Goal: Task Accomplishment & Management: Use online tool/utility

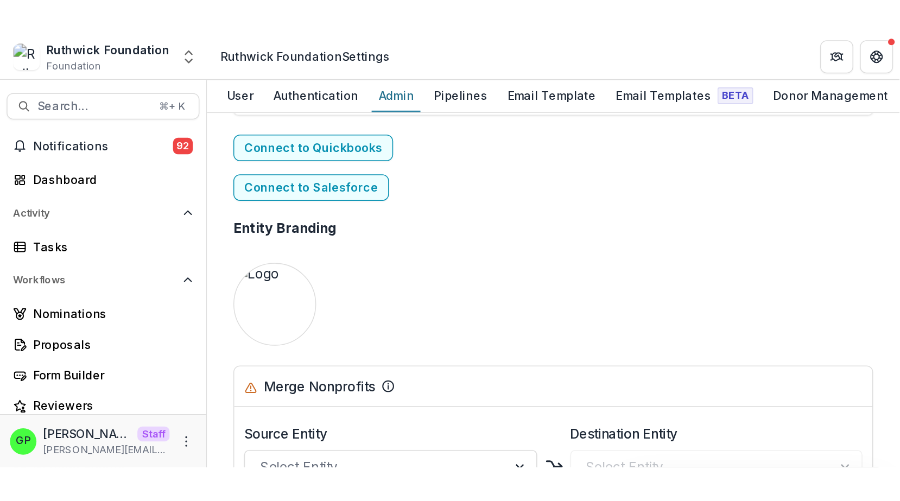
scroll to position [2123, 0]
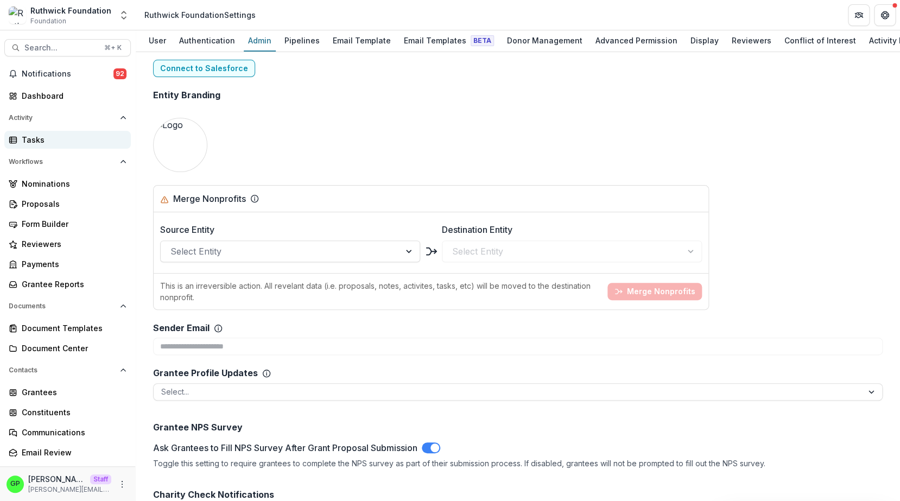
click at [38, 147] on link "Tasks" at bounding box center [67, 140] width 126 height 18
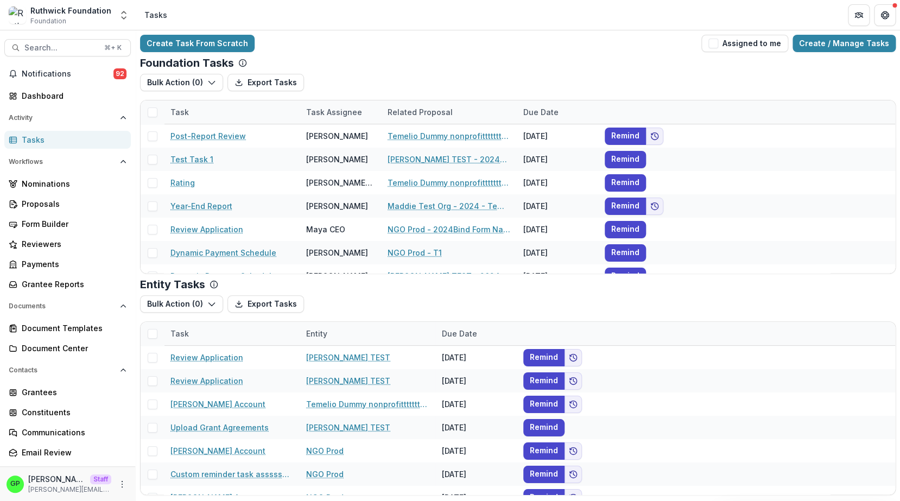
click at [589, 52] on div "Create Task From Scratch Assigned to me Create / Manage Tasks Foundation Tasks …" at bounding box center [518, 264] width 764 height 469
click at [589, 47] on link "Create / Manage Tasks" at bounding box center [843, 43] width 103 height 17
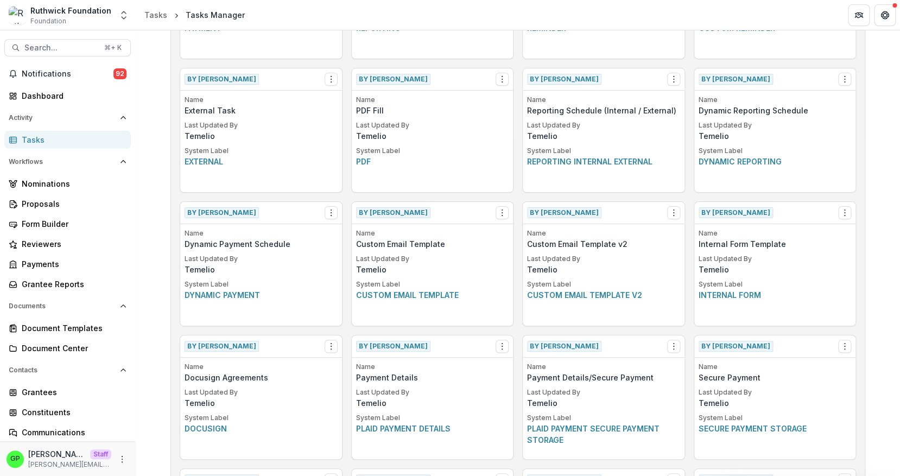
scroll to position [5, 0]
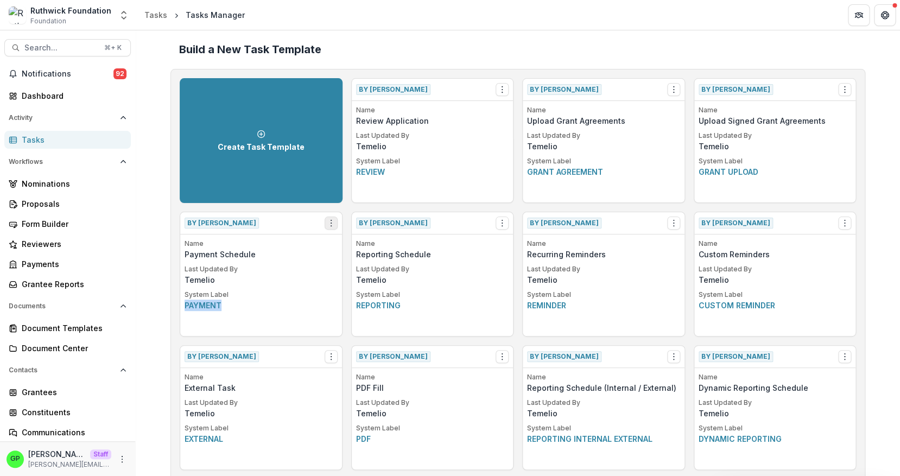
click at [329, 219] on icon "Options" at bounding box center [331, 223] width 9 height 9
click at [366, 260] on link "Create Task From Template" at bounding box center [393, 262] width 133 height 18
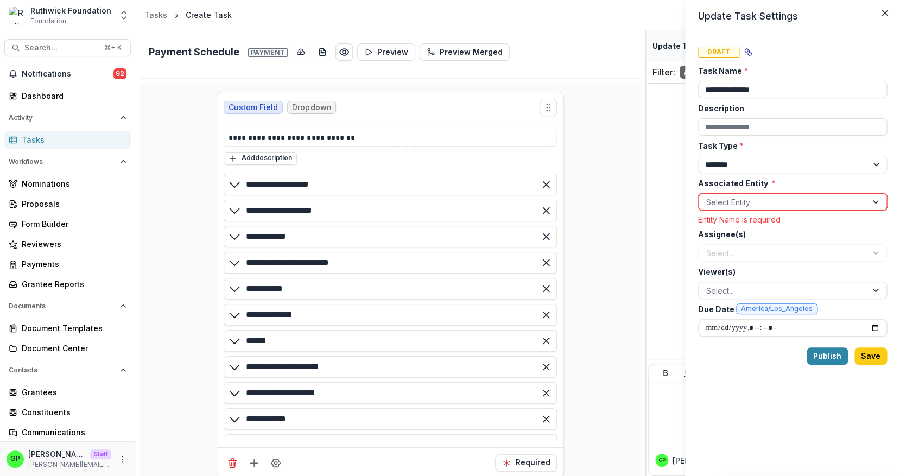
click at [589, 200] on div at bounding box center [782, 202] width 153 height 14
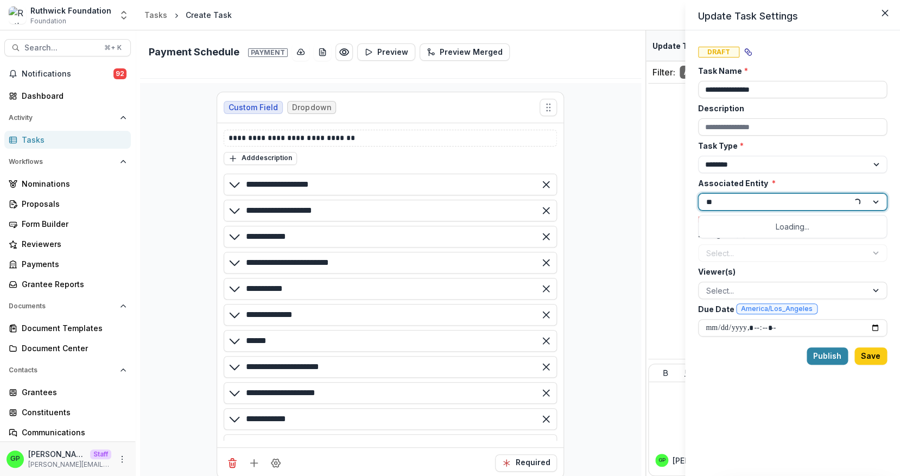
type input "***"
click at [589, 225] on p "[PERSON_NAME] Nonprofit" at bounding box center [758, 227] width 102 height 11
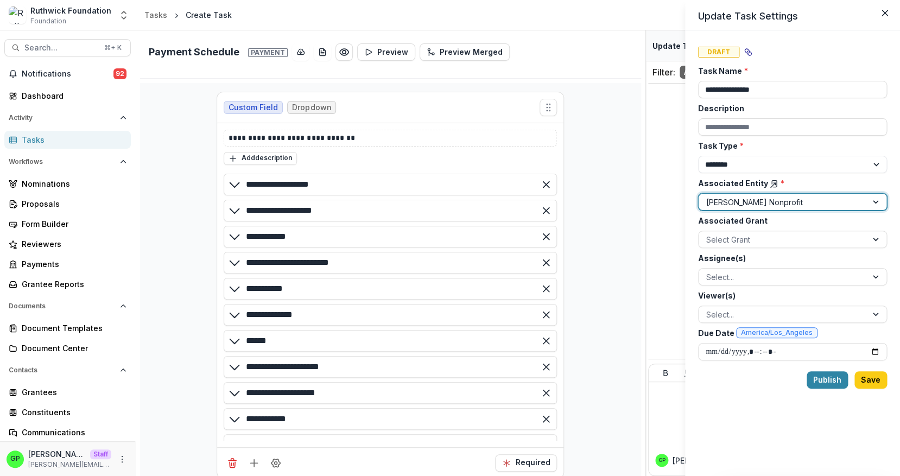
click at [589, 284] on div "Viewer(s) Select..." at bounding box center [792, 306] width 189 height 33
click at [589, 282] on div at bounding box center [782, 277] width 153 height 14
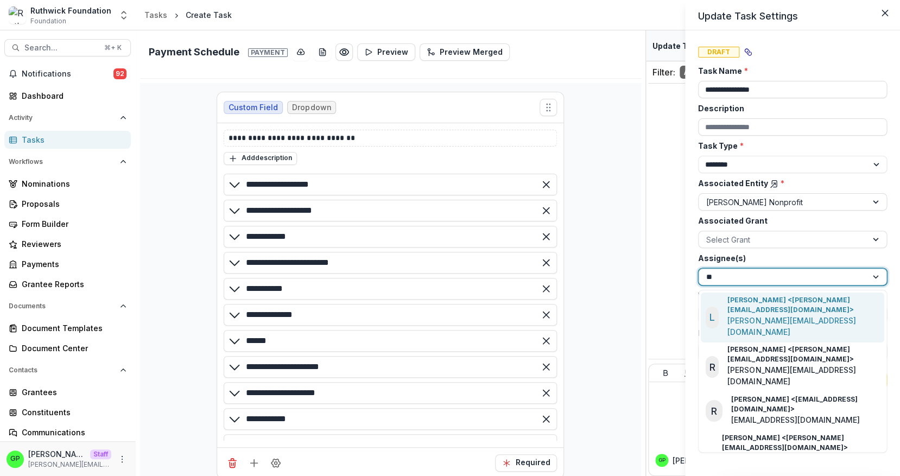
type input "***"
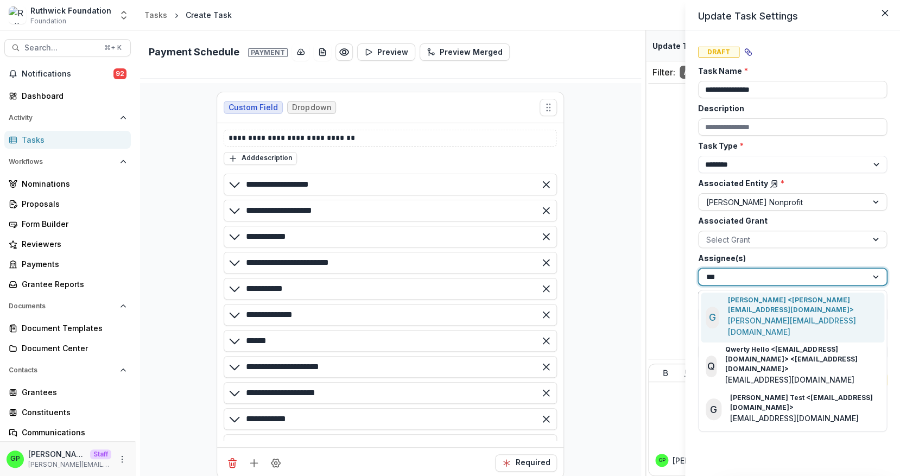
click at [589, 284] on p "[PERSON_NAME] <[PERSON_NAME][EMAIL_ADDRESS][DOMAIN_NAME]>" at bounding box center [802, 305] width 151 height 20
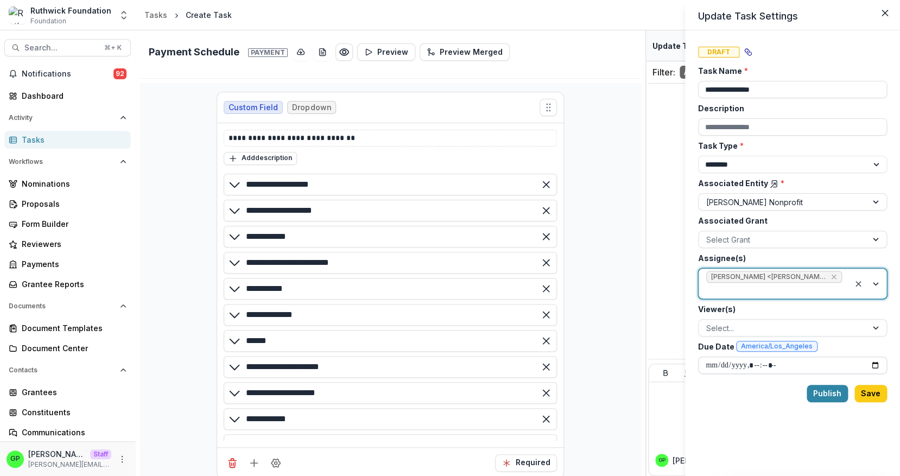
click at [589, 284] on input "Due Date America/Los_Angeles" at bounding box center [792, 364] width 189 height 17
drag, startPoint x: 879, startPoint y: 391, endPoint x: 797, endPoint y: 376, distance: 83.3
click at [589, 284] on div "**********" at bounding box center [792, 252] width 189 height 419
drag, startPoint x: 825, startPoint y: 388, endPoint x: 656, endPoint y: 219, distance: 239.0
click at [589, 219] on div "**********" at bounding box center [450, 238] width 900 height 476
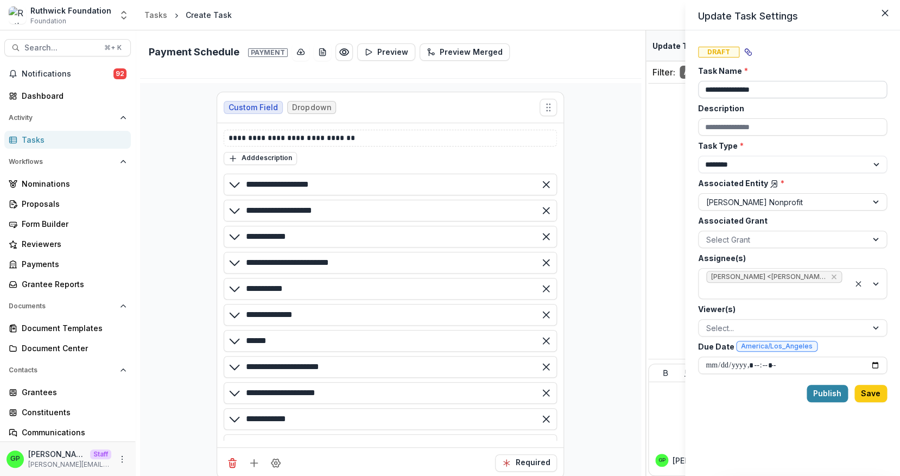
click at [589, 84] on input "**********" at bounding box center [792, 89] width 189 height 17
type input "**********"
click at [589, 284] on button "Publish" at bounding box center [826, 393] width 41 height 17
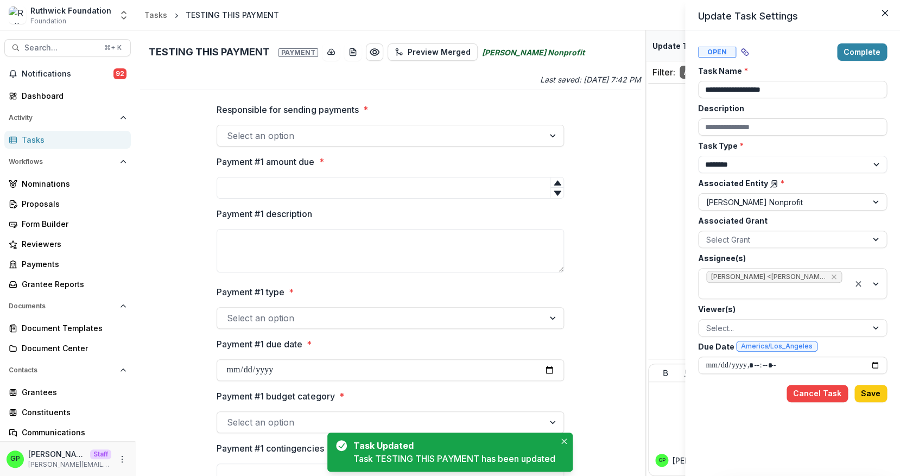
click at [37, 140] on div "**********" at bounding box center [450, 238] width 900 height 476
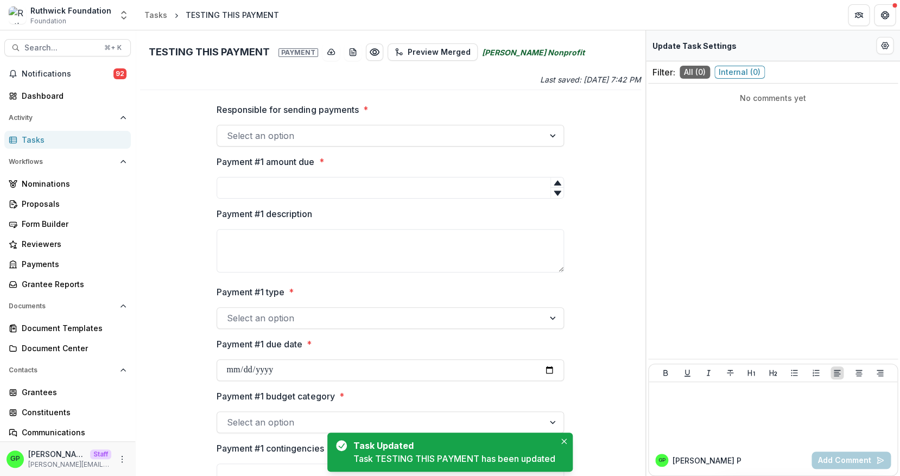
click at [33, 140] on div "Tasks" at bounding box center [72, 139] width 100 height 11
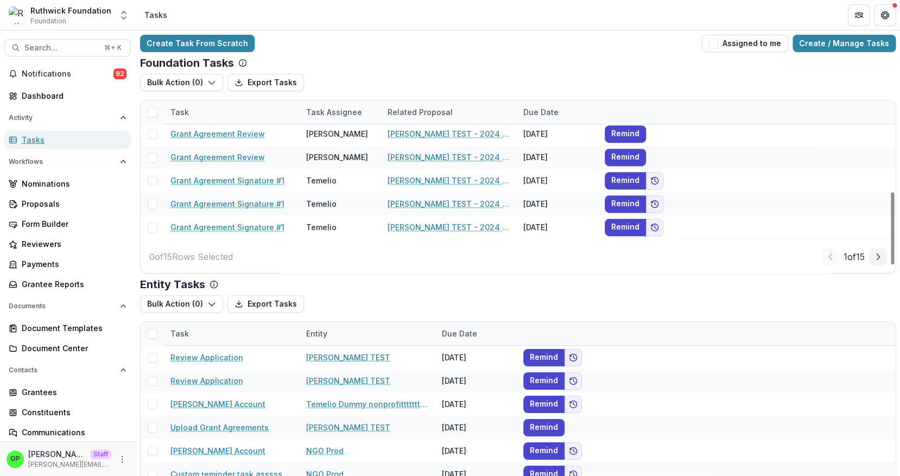
scroll to position [23, 0]
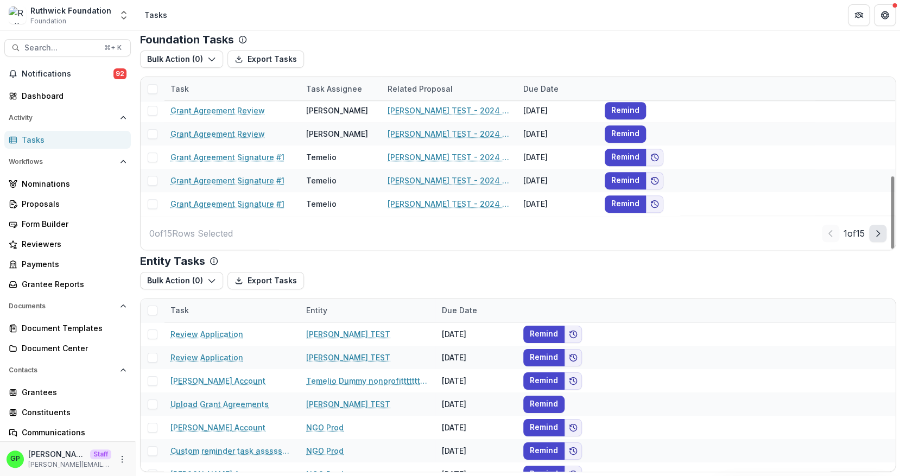
click at [589, 230] on button "Next Page" at bounding box center [877, 233] width 17 height 17
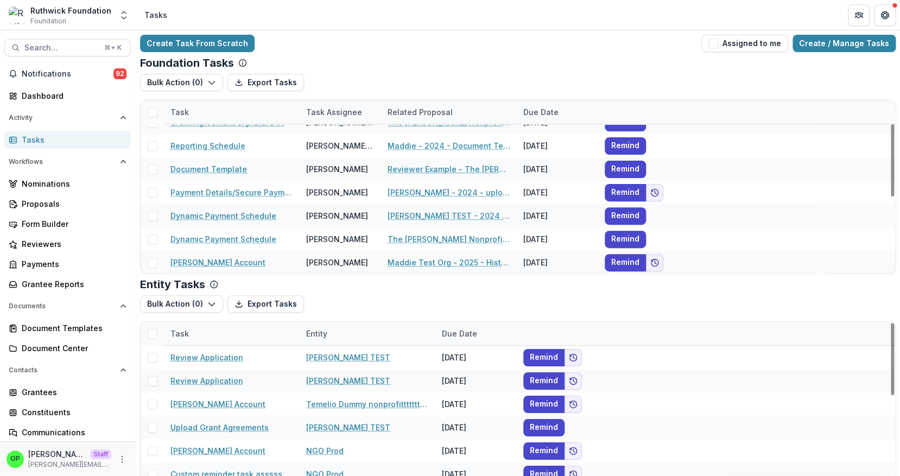
scroll to position [235, 0]
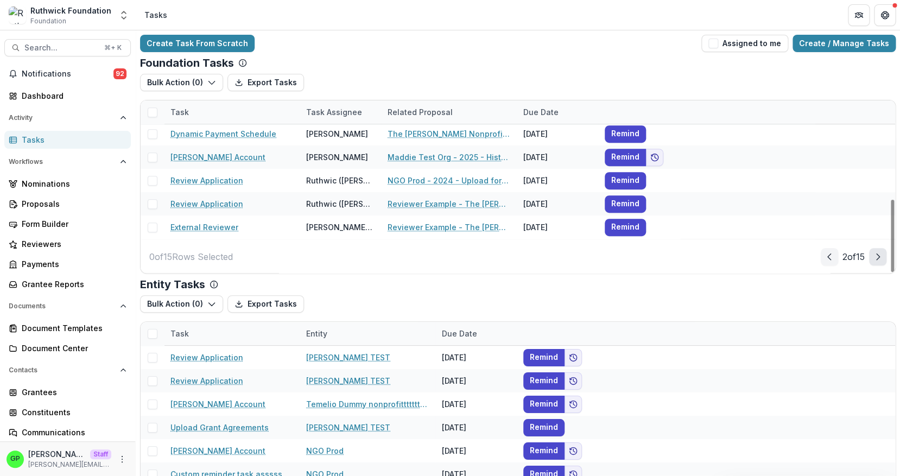
click at [589, 257] on button "Next Page" at bounding box center [877, 256] width 17 height 17
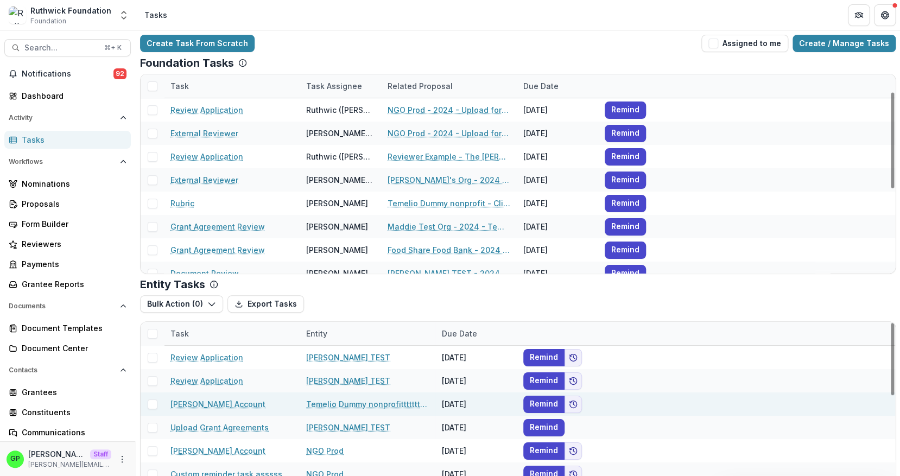
scroll to position [209, 0]
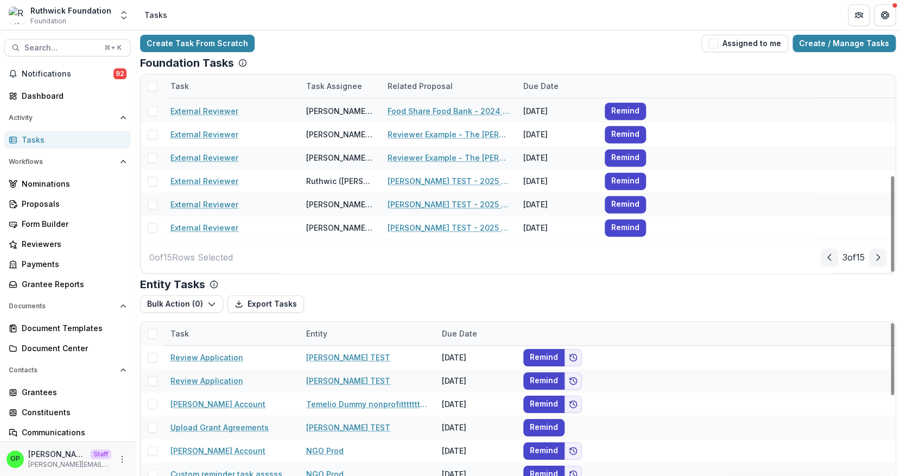
click at [185, 52] on div "Create Task From Scratch Assigned to me Create / Manage Tasks Foundation Tasks …" at bounding box center [518, 264] width 764 height 469
click at [589, 249] on button "Next Page" at bounding box center [877, 257] width 17 height 17
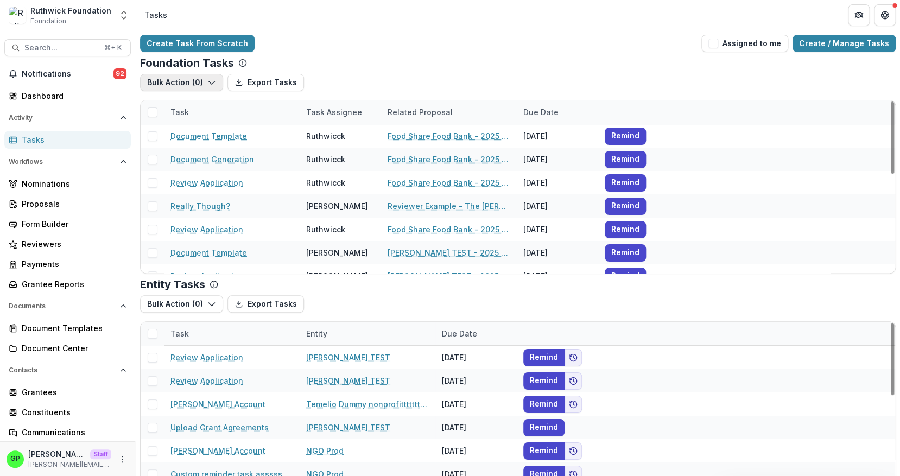
click at [185, 84] on button "Bulk Action ( 0 )" at bounding box center [181, 82] width 83 height 17
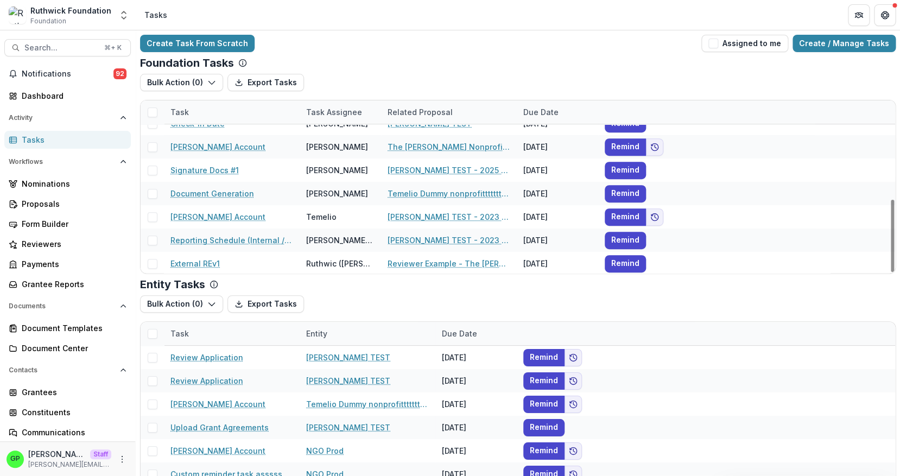
scroll to position [235, 0]
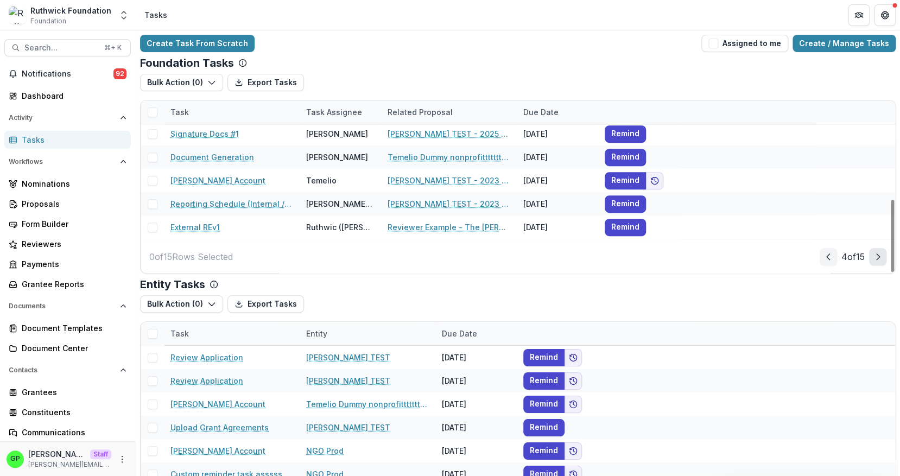
click at [589, 257] on button "Next Page" at bounding box center [877, 256] width 17 height 17
click at [589, 253] on div "5 of 15" at bounding box center [853, 256] width 66 height 17
click at [589, 259] on icon "Next Page" at bounding box center [877, 256] width 9 height 9
click at [589, 250] on button "Next Page" at bounding box center [877, 256] width 17 height 17
click at [589, 257] on icon "Next Page" at bounding box center [877, 256] width 9 height 9
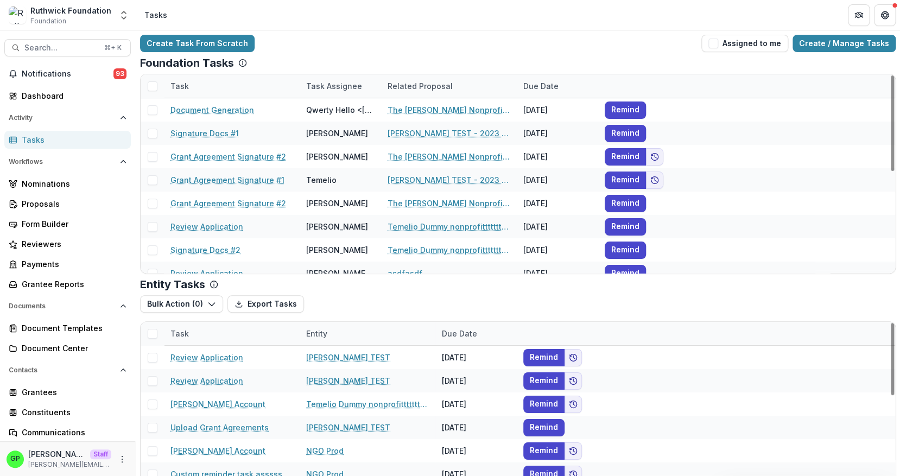
scroll to position [209, 0]
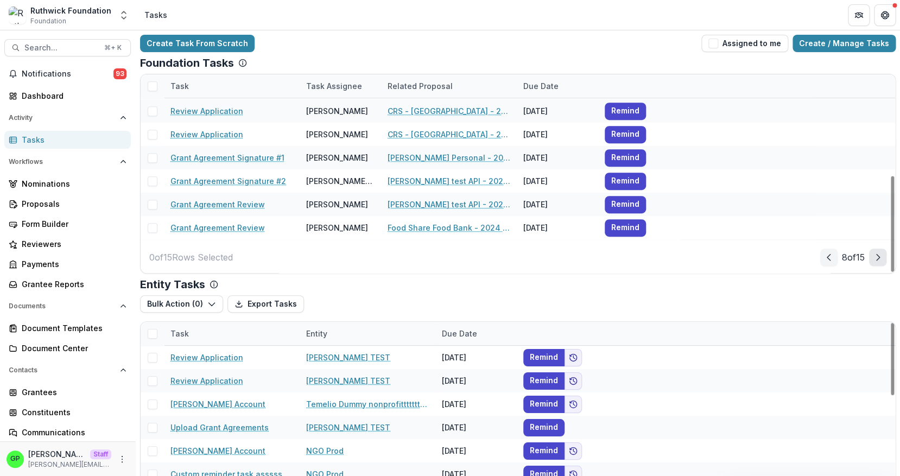
click at [589, 259] on icon "Next Page" at bounding box center [877, 257] width 9 height 9
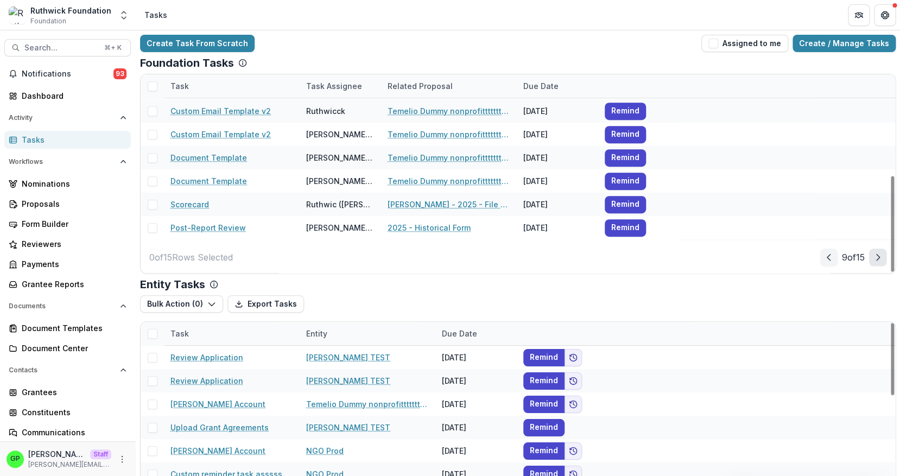
click at [589, 253] on icon "Next Page" at bounding box center [877, 257] width 9 height 9
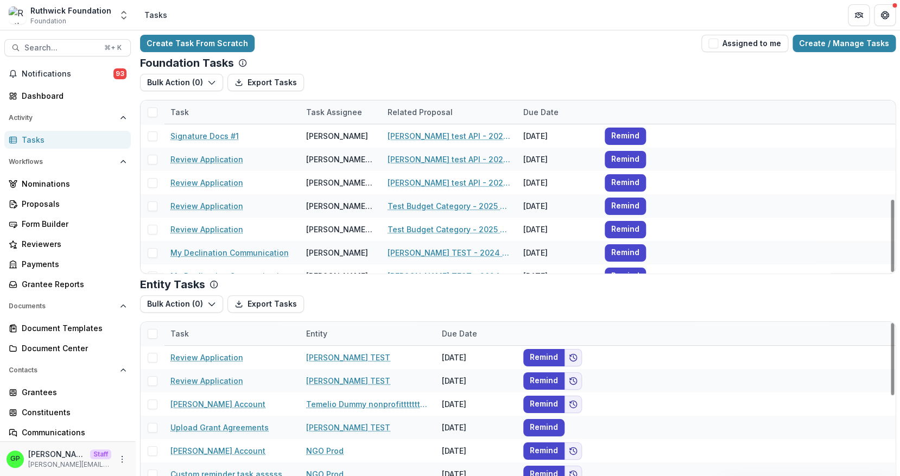
scroll to position [235, 0]
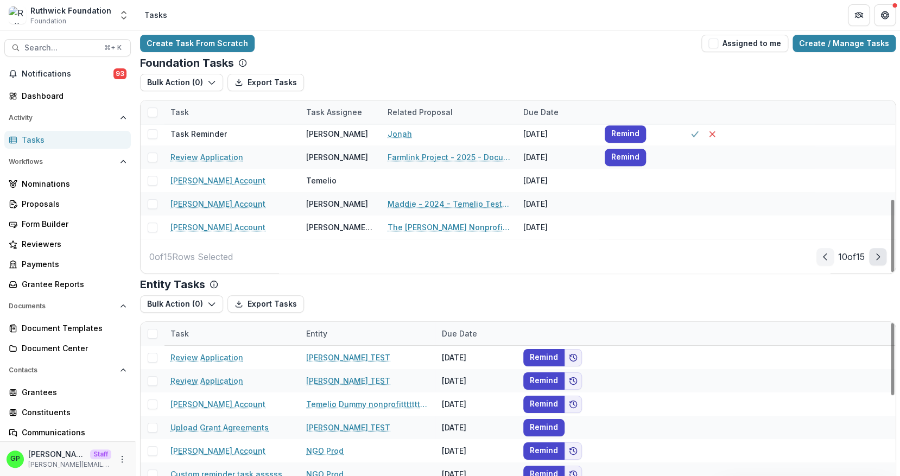
click at [589, 254] on icon "Next Page" at bounding box center [877, 256] width 9 height 9
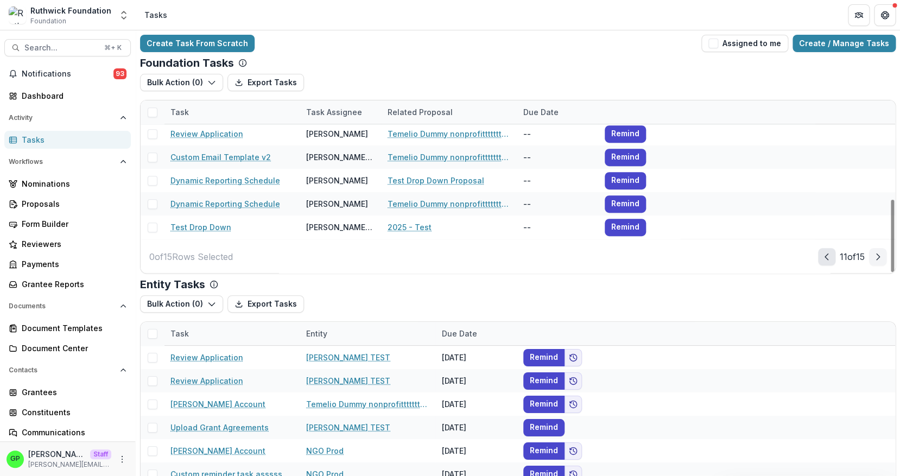
click at [589, 253] on icon "Prev Page" at bounding box center [826, 256] width 9 height 9
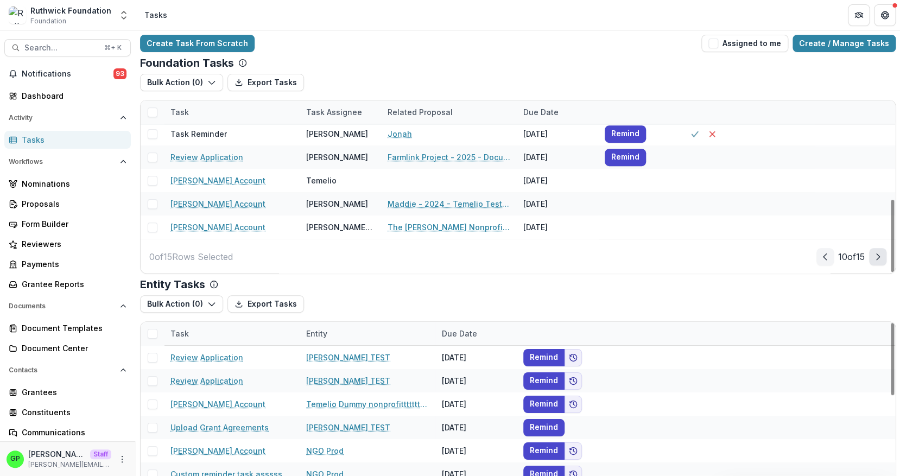
click at [589, 260] on button "Next Page" at bounding box center [877, 256] width 17 height 17
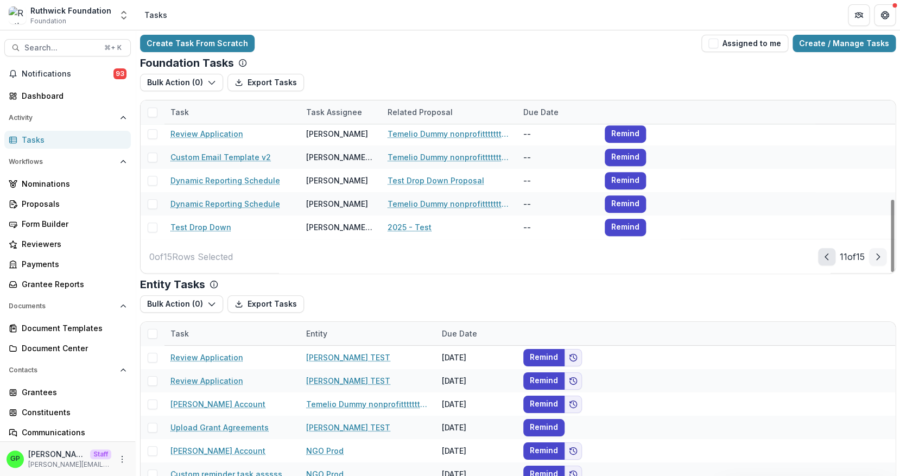
click at [589, 254] on button "Prev Page" at bounding box center [826, 256] width 17 height 17
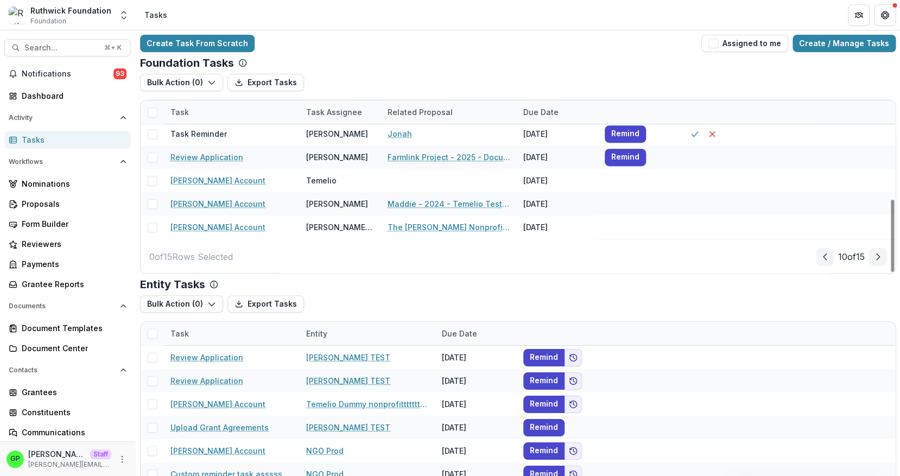
click at [589, 257] on div "10 of 15" at bounding box center [851, 256] width 70 height 17
click at [589, 256] on button "Next Page" at bounding box center [877, 256] width 17 height 17
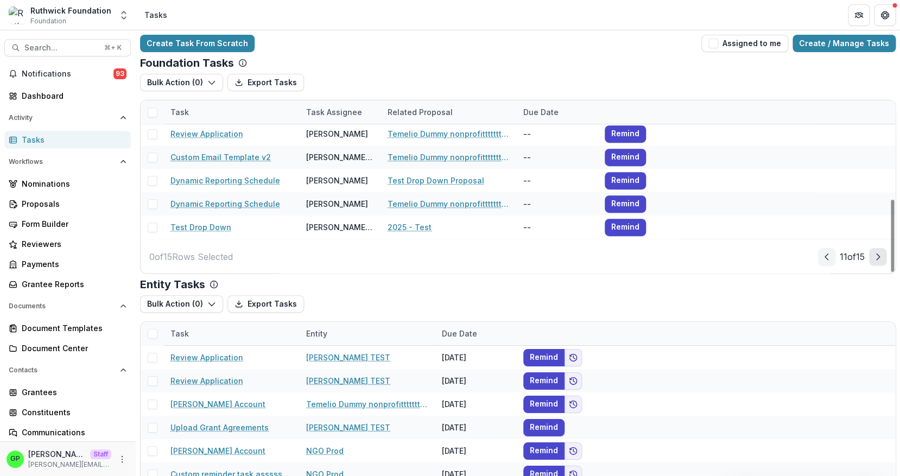
click at [589, 254] on button "Next Page" at bounding box center [877, 256] width 17 height 17
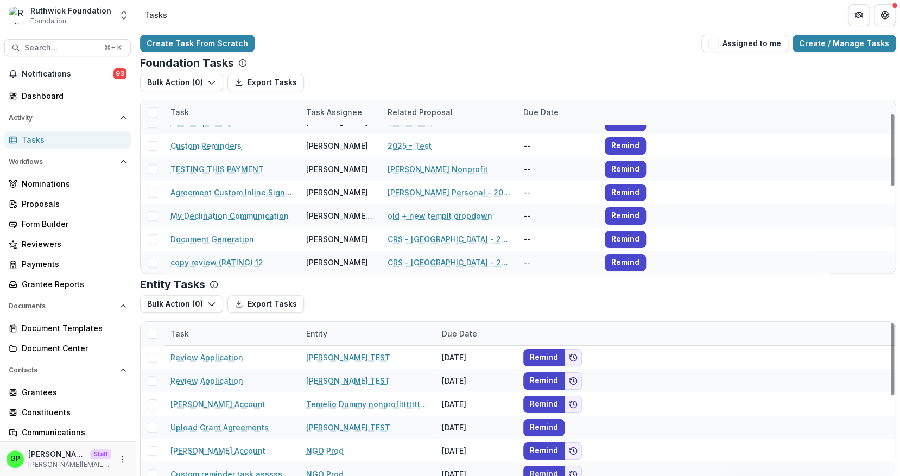
scroll to position [0, 0]
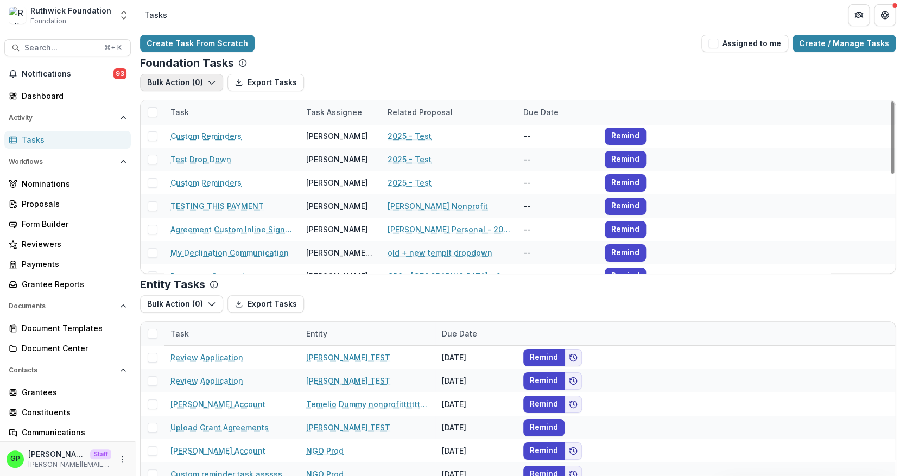
click at [188, 84] on button "Bulk Action ( 0 )" at bounding box center [181, 82] width 83 height 17
click at [193, 103] on button "Payment Schedule Tasks" at bounding box center [207, 107] width 128 height 18
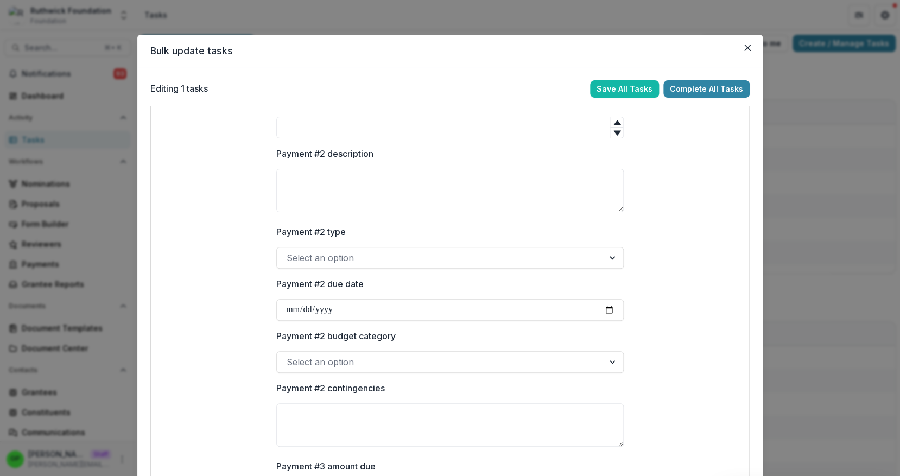
scroll to position [603, 0]
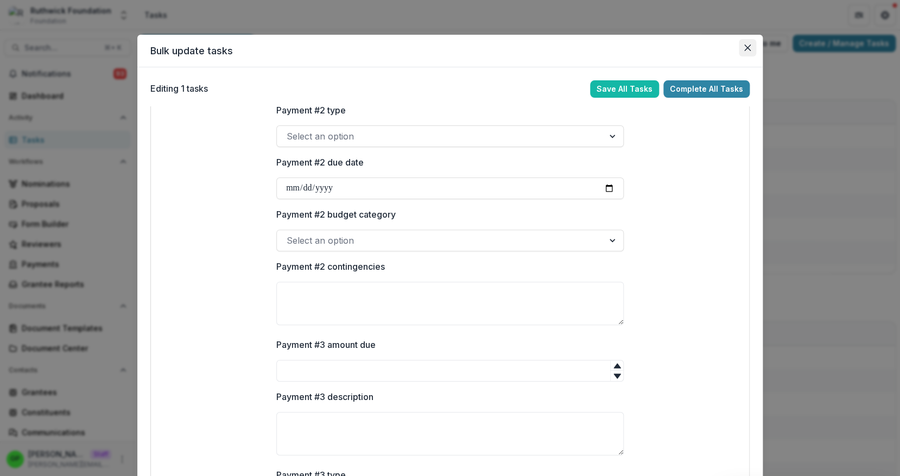
click at [589, 43] on button "Close" at bounding box center [746, 47] width 17 height 17
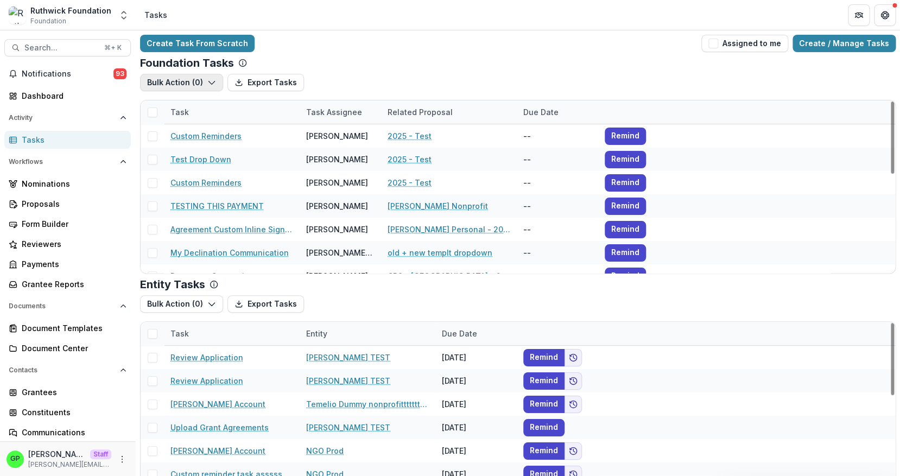
click at [207, 80] on icon "button" at bounding box center [211, 82] width 9 height 9
click at [210, 124] on button "Reporting Schedule Tasks" at bounding box center [207, 125] width 128 height 18
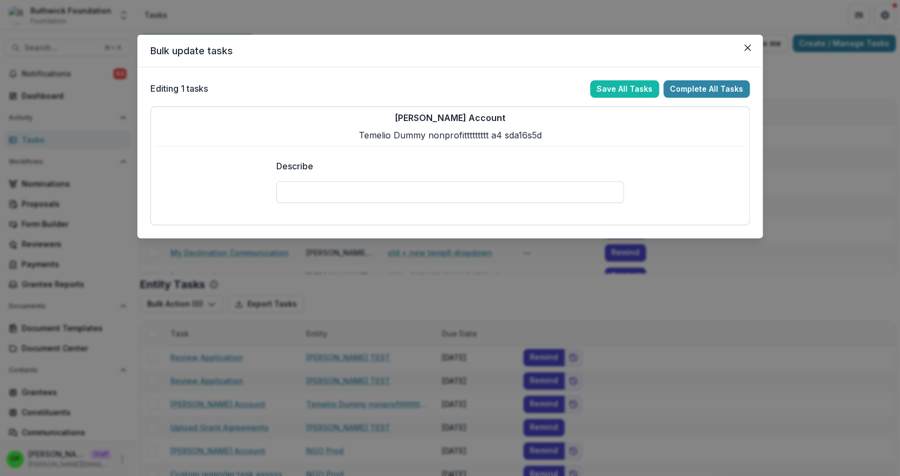
click at [481, 180] on div at bounding box center [449, 179] width 347 height 4
click at [589, 88] on button "Complete All Tasks" at bounding box center [706, 88] width 86 height 17
click at [473, 184] on input "Describe" at bounding box center [449, 192] width 347 height 22
click at [589, 90] on button "Complete All Tasks" at bounding box center [706, 88] width 86 height 17
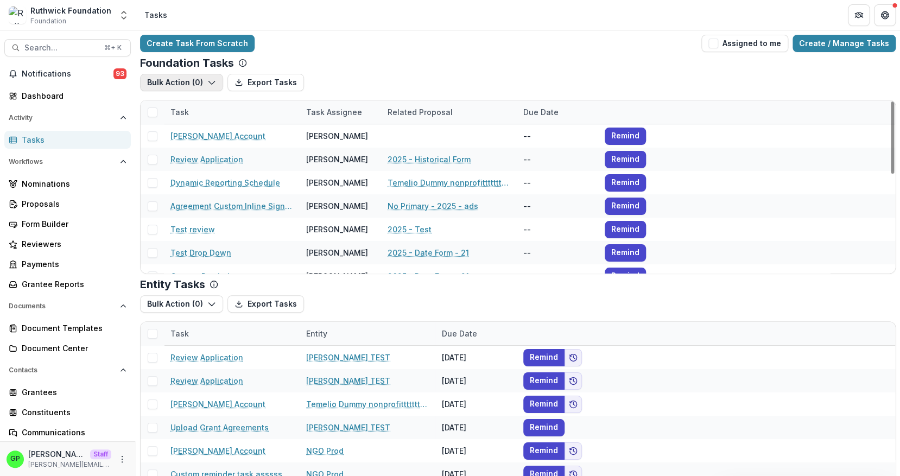
click at [202, 84] on button "Bulk Action ( 0 )" at bounding box center [181, 82] width 83 height 17
